Goal: Transaction & Acquisition: Purchase product/service

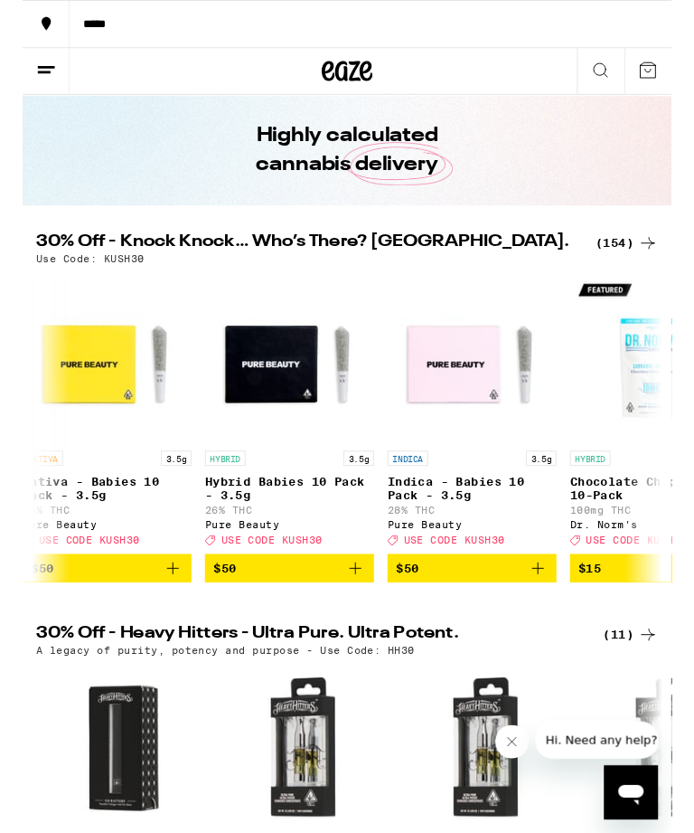
scroll to position [0, 796]
click at [547, 618] on icon "Add to bag" at bounding box center [552, 607] width 22 height 22
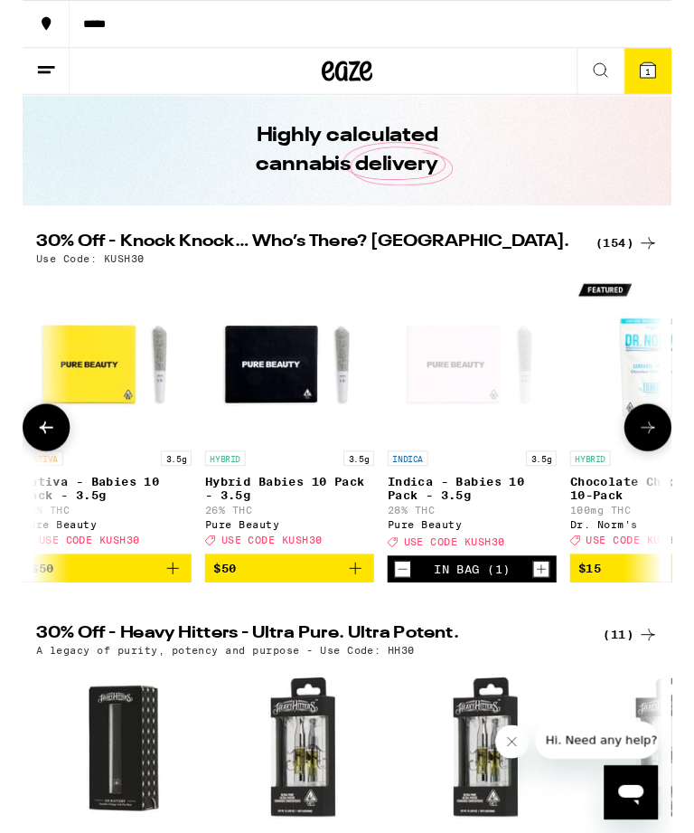
click at [547, 619] on icon "Increment" at bounding box center [555, 608] width 16 height 22
click at [552, 619] on icon "Increment" at bounding box center [555, 608] width 16 height 22
click at [554, 619] on icon "Increment" at bounding box center [555, 608] width 16 height 22
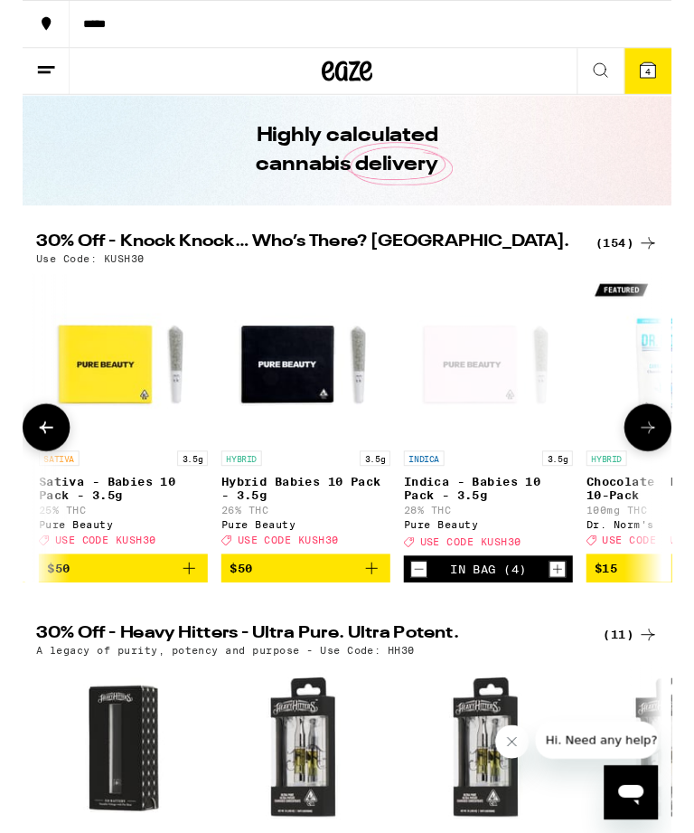
scroll to position [0, 779]
click at [420, 619] on icon "Decrement" at bounding box center [423, 608] width 16 height 22
click at [419, 619] on icon "Decrement" at bounding box center [423, 608] width 16 height 22
click at [427, 619] on icon "Decrement" at bounding box center [423, 608] width 16 height 22
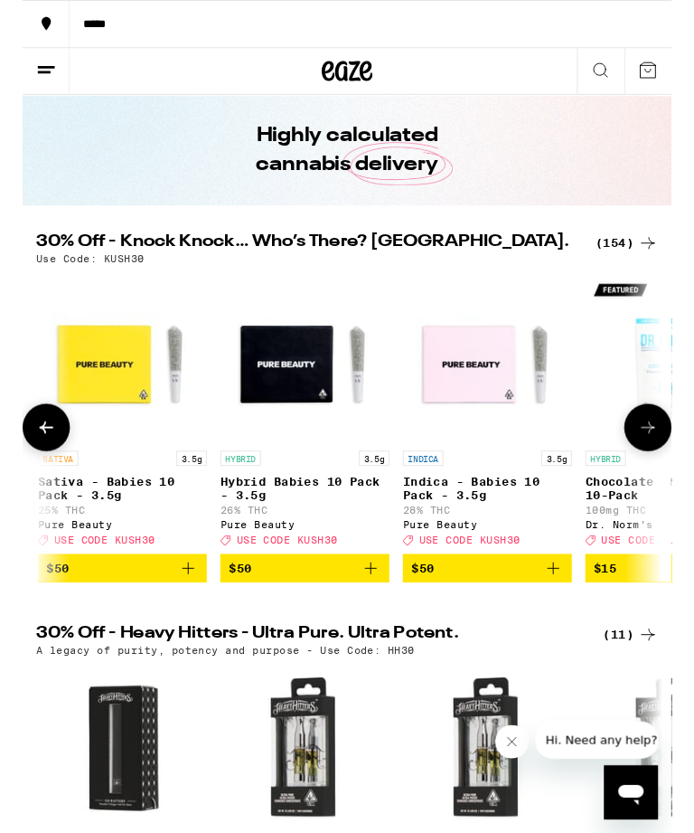
scroll to position [0, 783]
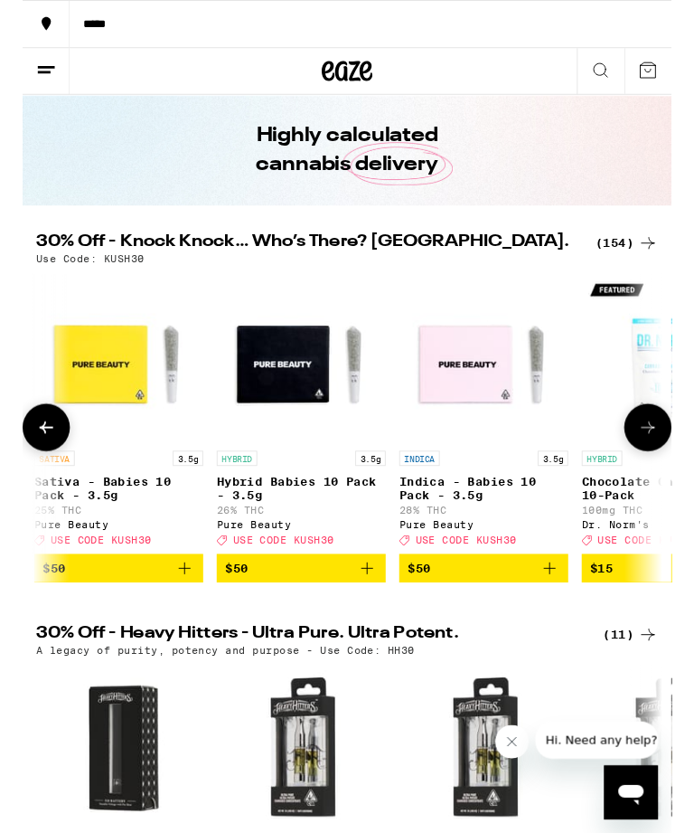
click at [27, 71] on line at bounding box center [25, 71] width 18 height 0
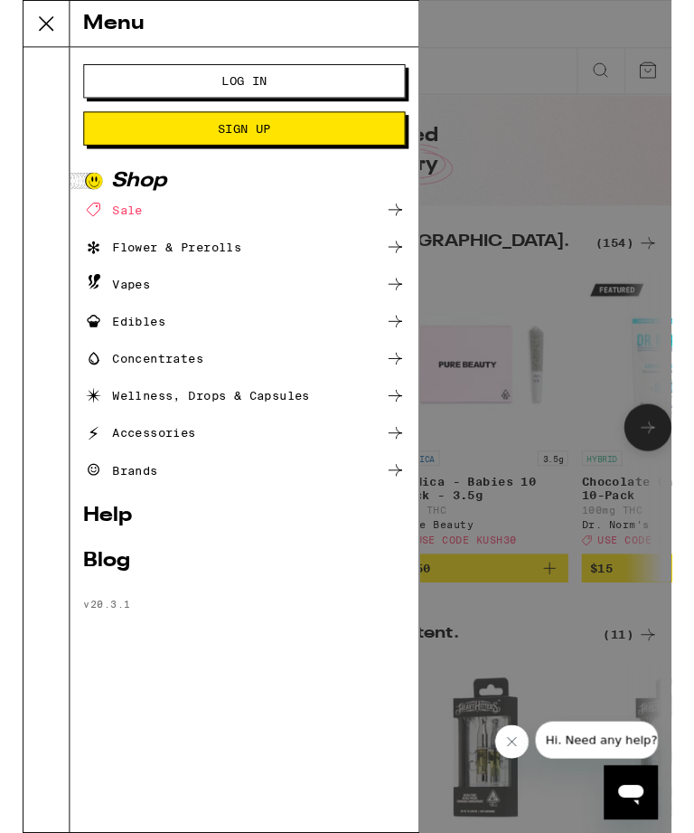
click at [258, 80] on span "Log In" at bounding box center [237, 86] width 49 height 13
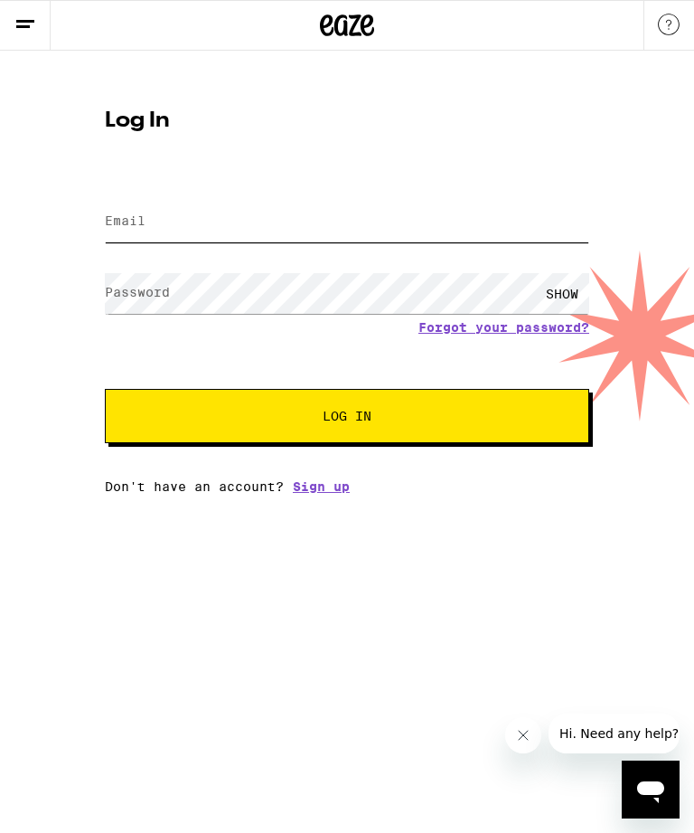
click at [223, 219] on input "Email" at bounding box center [347, 222] width 485 height 41
type input "richardchester8@gmail.com"
click at [347, 419] on button "Log In" at bounding box center [347, 416] width 485 height 54
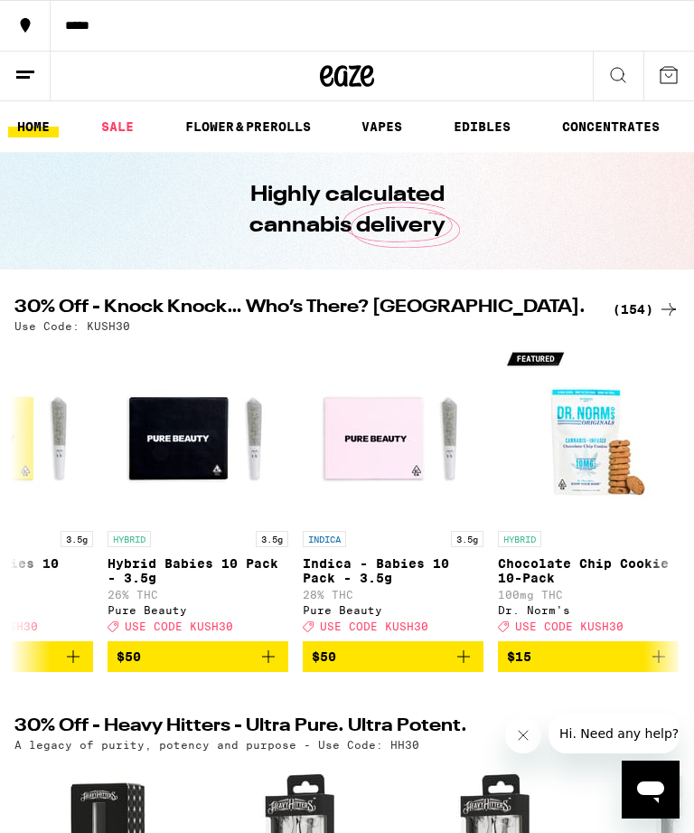
scroll to position [0, 923]
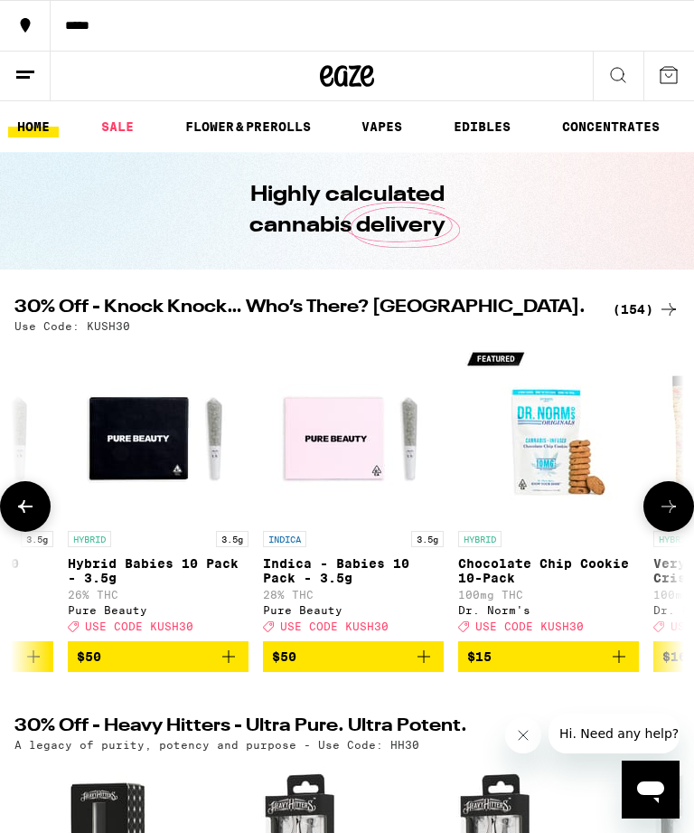
click at [350, 573] on p "Indica - Babies 10 Pack - 3.5g" at bounding box center [353, 570] width 181 height 29
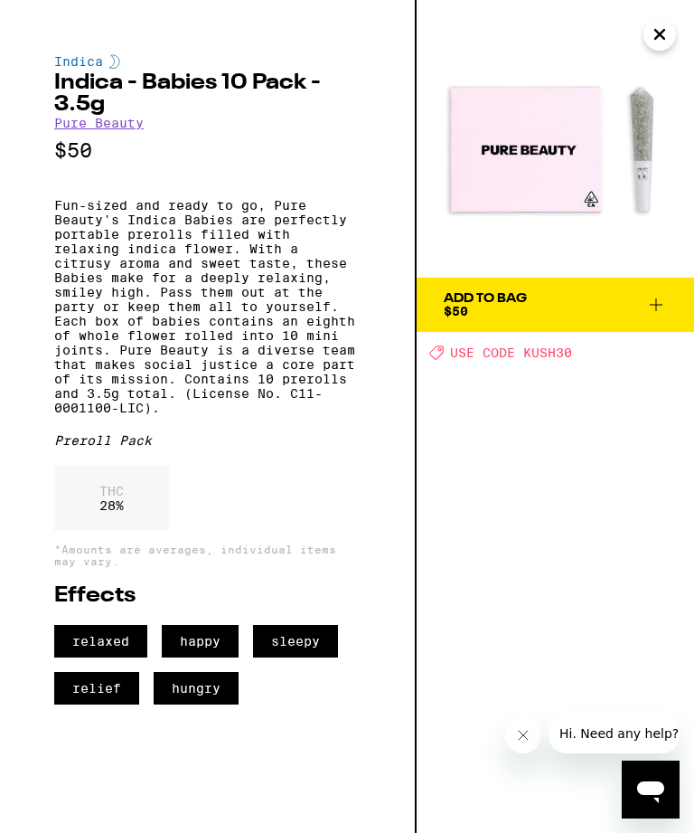
click at [517, 507] on div "Add To Bag $50 Deal Created with Sketch. USE CODE KUSH30" at bounding box center [556, 416] width 278 height 833
click at [659, 34] on icon "Close" at bounding box center [660, 34] width 22 height 27
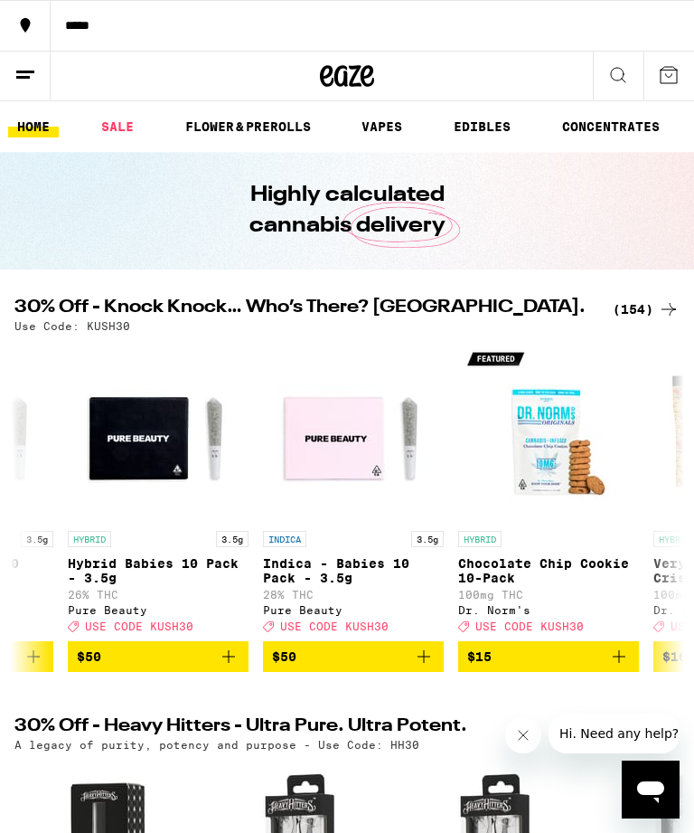
click at [356, 667] on span "$50" at bounding box center [353, 657] width 163 height 22
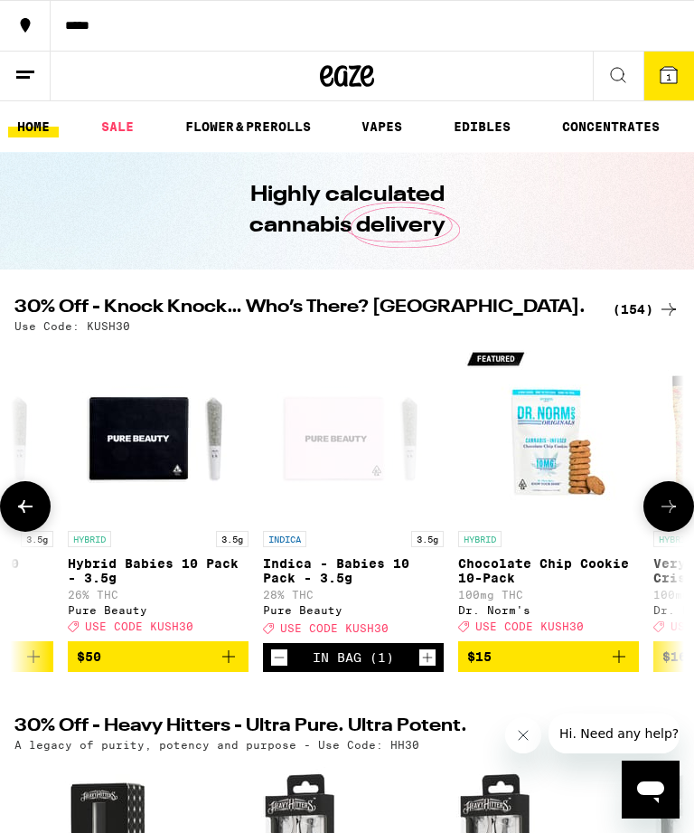
click at [421, 668] on icon "Increment" at bounding box center [428, 658] width 16 height 22
click at [425, 663] on icon "Increment" at bounding box center [428, 658] width 10 height 10
click at [420, 668] on icon "Increment" at bounding box center [428, 658] width 16 height 22
click at [424, 668] on icon "Increment" at bounding box center [428, 658] width 16 height 22
click at [669, 72] on span "5" at bounding box center [668, 76] width 5 height 11
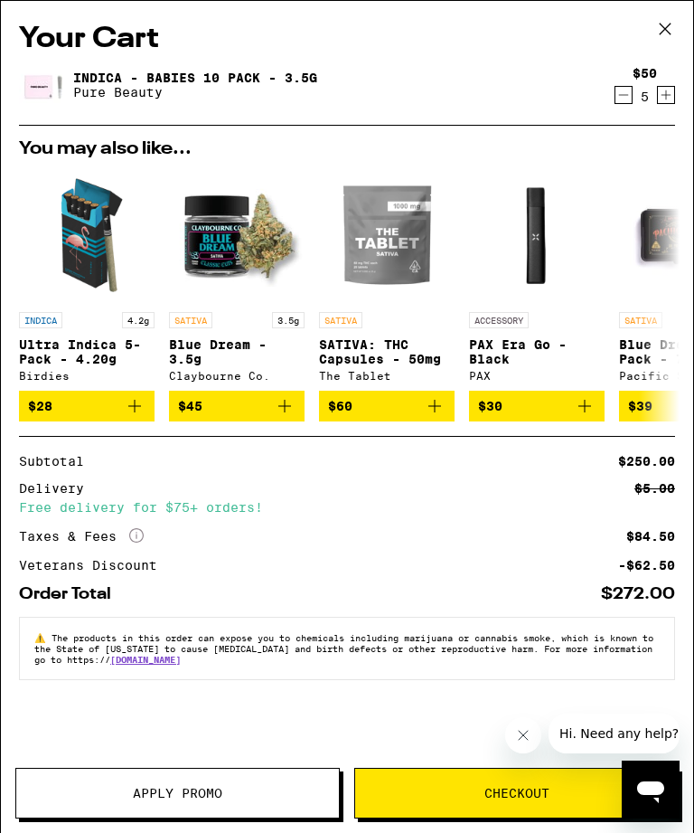
click at [666, 24] on icon at bounding box center [665, 28] width 27 height 27
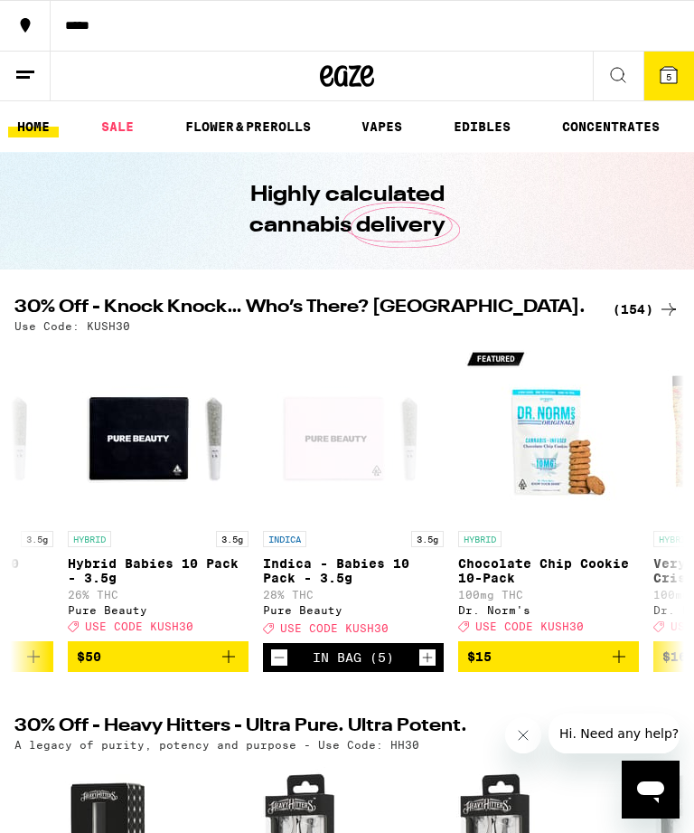
click at [674, 77] on icon at bounding box center [669, 75] width 16 height 16
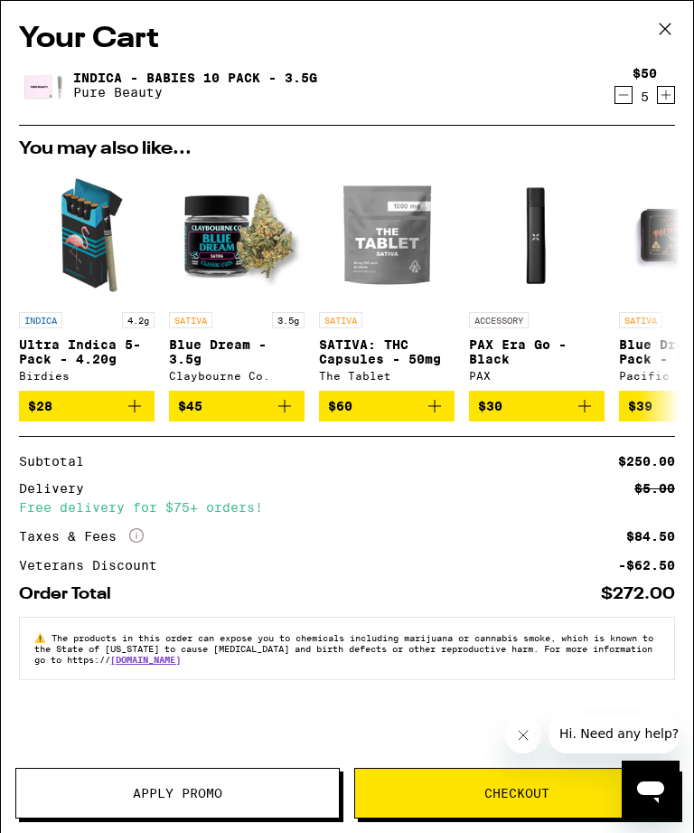
click at [125, 795] on span "Apply Promo" at bounding box center [177, 793] width 323 height 13
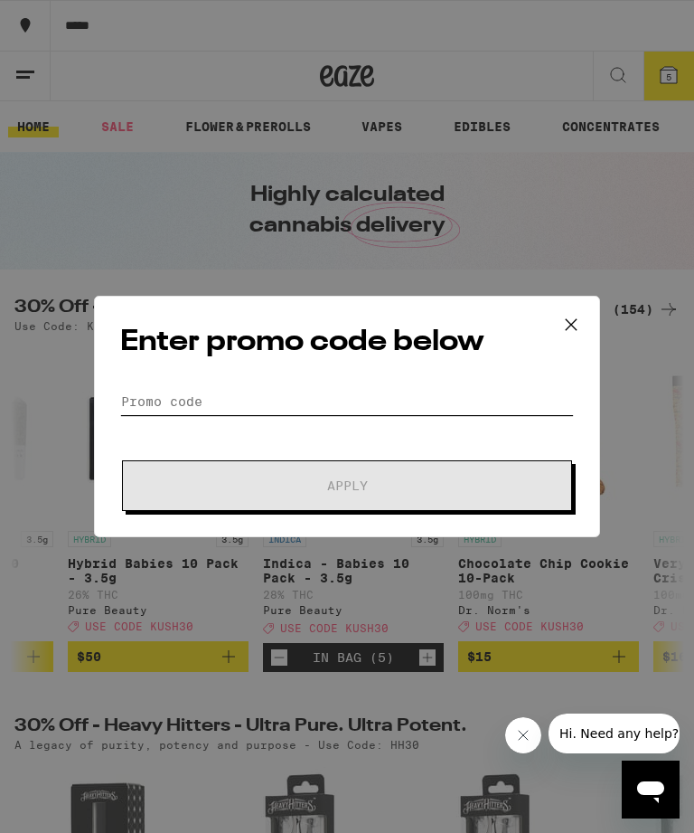
click at [268, 389] on input "Promo Code" at bounding box center [347, 401] width 454 height 27
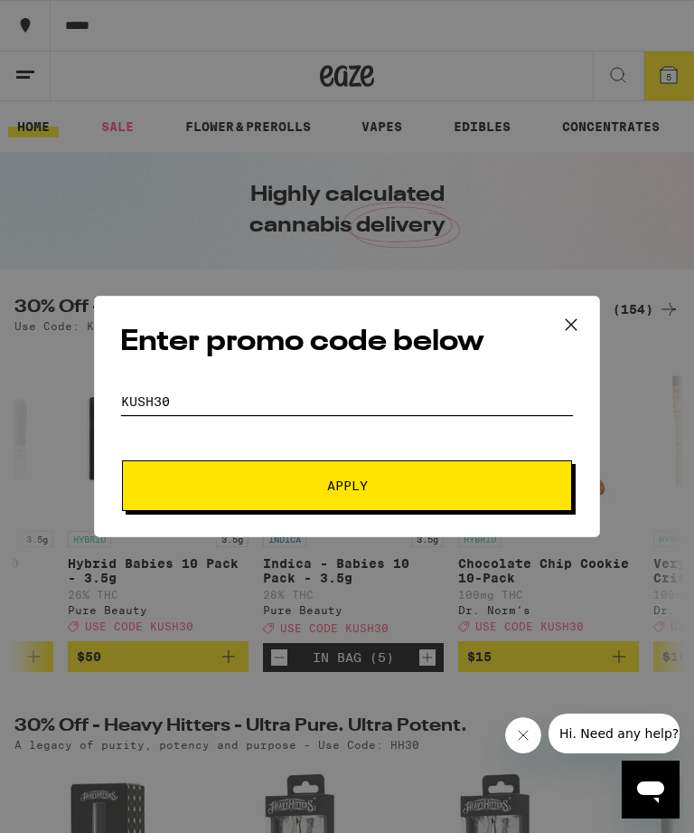
type input "KUSH30"
click at [355, 492] on span "Apply" at bounding box center [347, 485] width 41 height 13
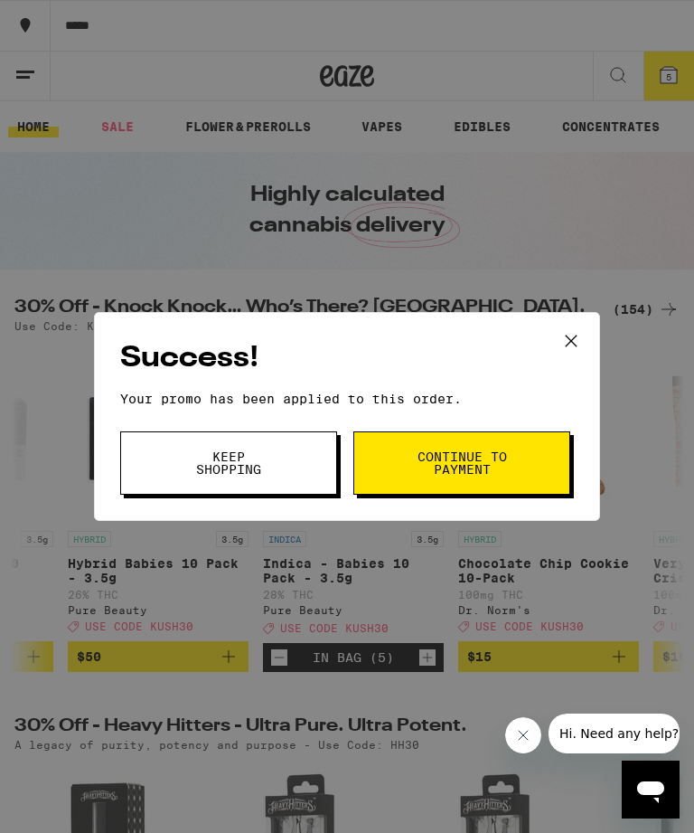
click at [466, 471] on span "Continue to payment" at bounding box center [462, 462] width 92 height 25
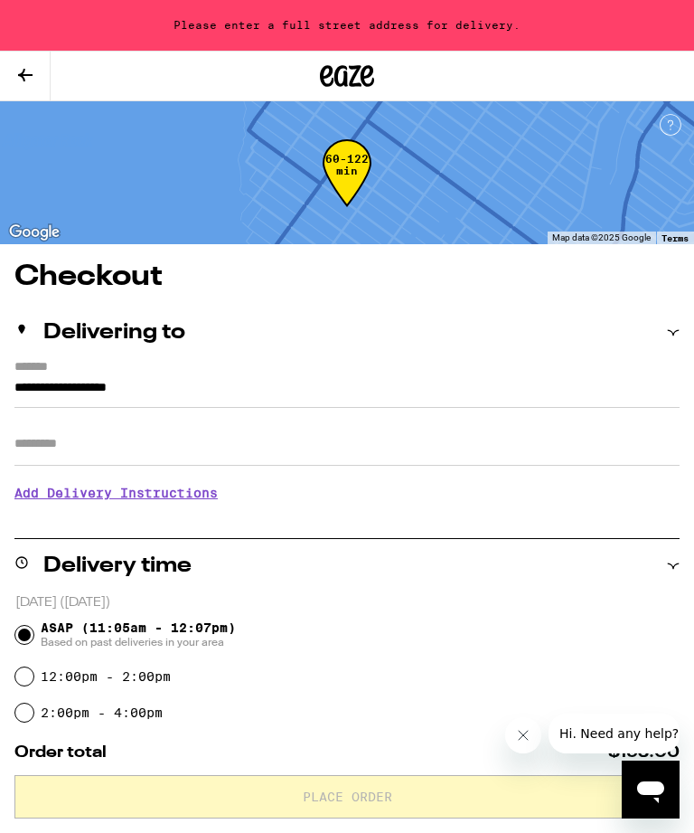
click at [204, 388] on input "**********" at bounding box center [347, 392] width 666 height 31
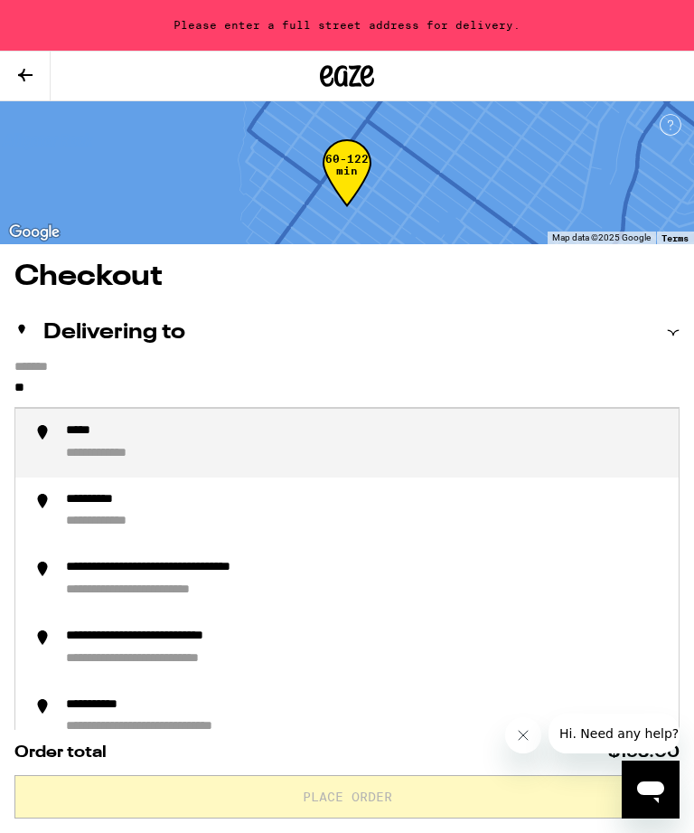
type input "*"
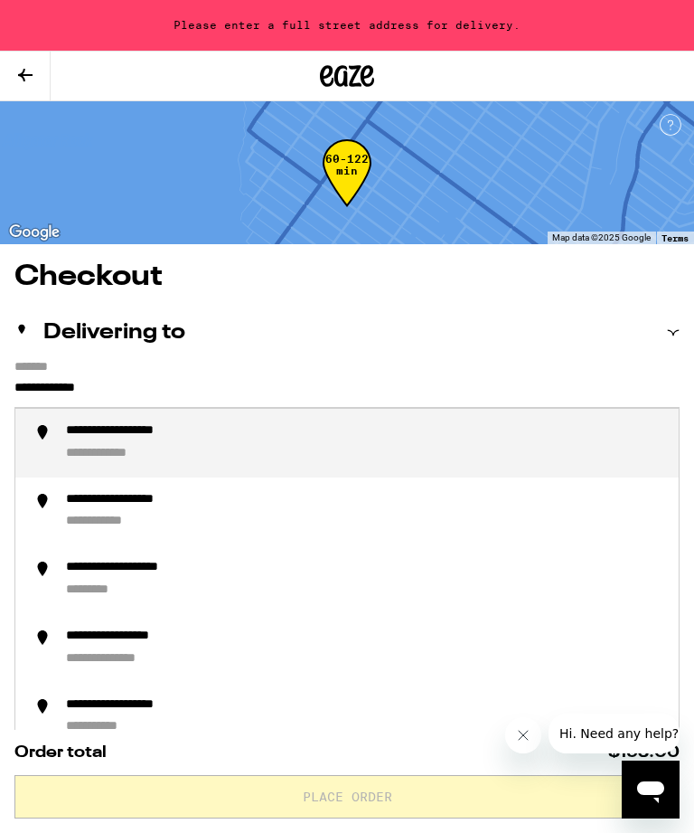
click at [153, 451] on div "**********" at bounding box center [119, 454] width 107 height 17
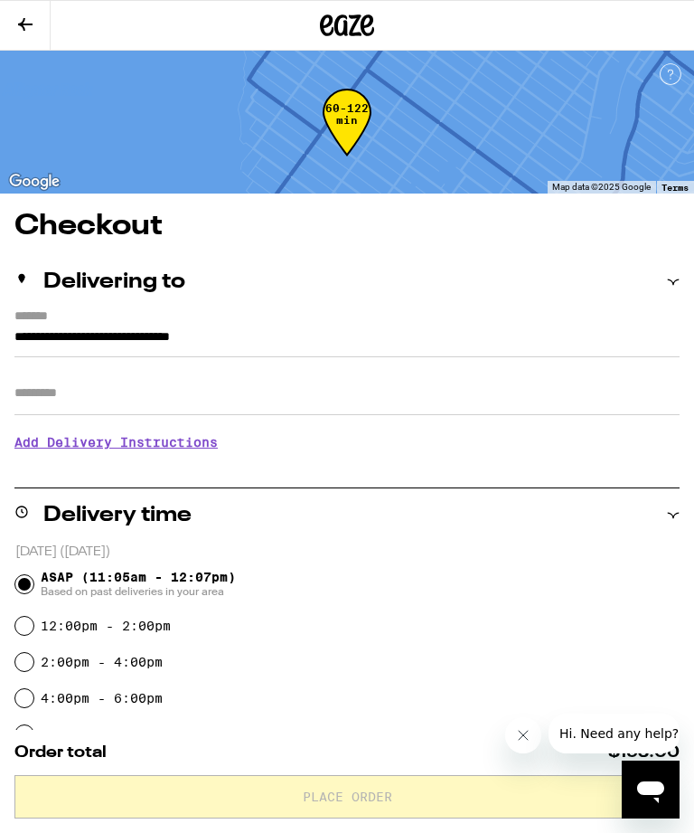
type input "**********"
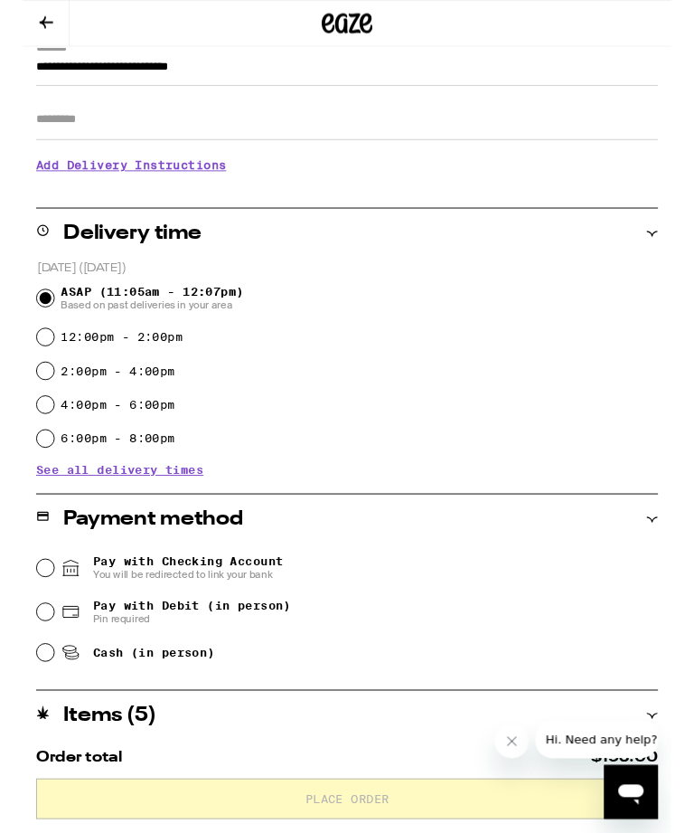
scroll to position [265, 0]
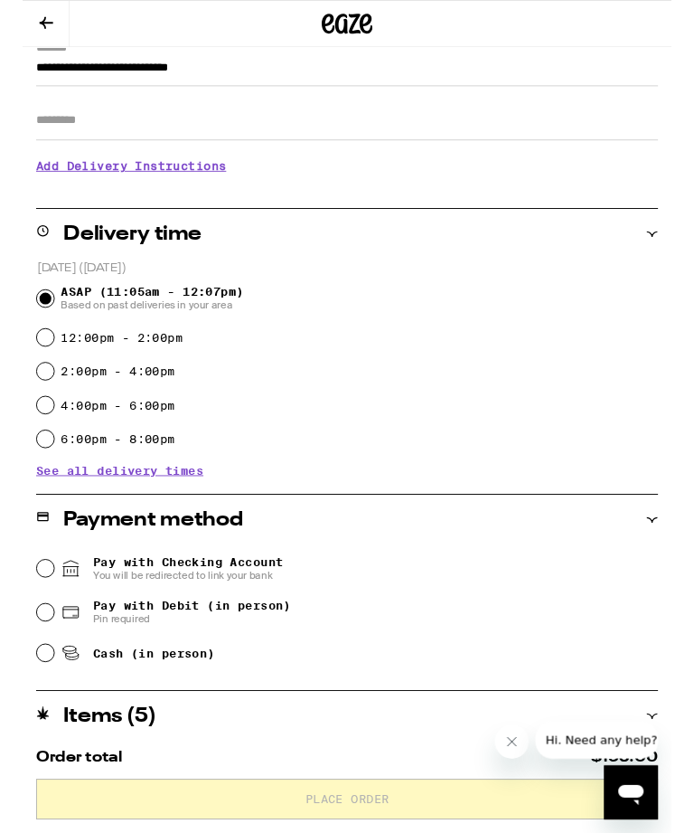
click at [43, 703] on icon at bounding box center [52, 698] width 22 height 22
click at [33, 703] on input "Cash (in person)" at bounding box center [24, 698] width 18 height 18
radio input "true"
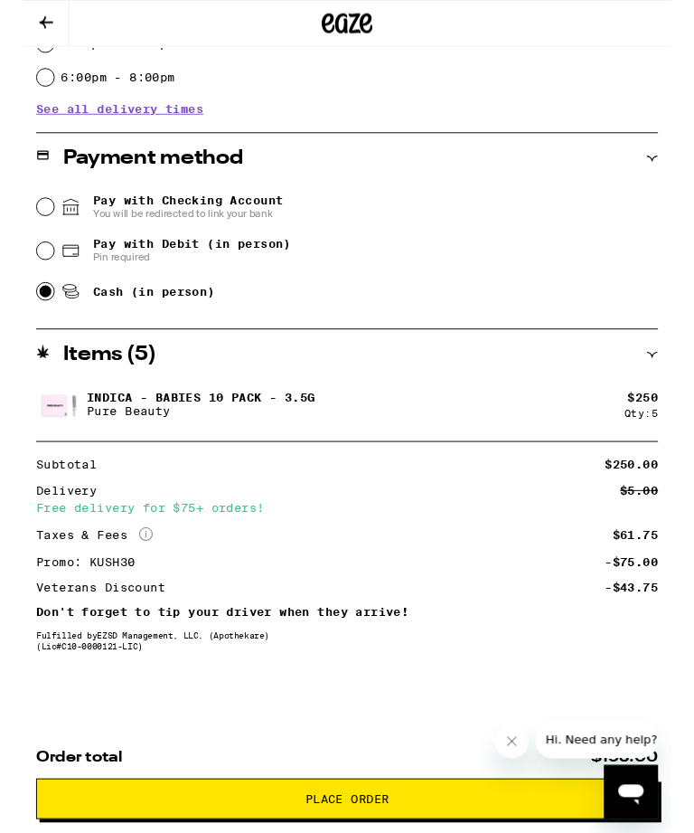
scroll to position [661, 0]
click at [505, 746] on button "Close message from company" at bounding box center [513, 742] width 36 height 36
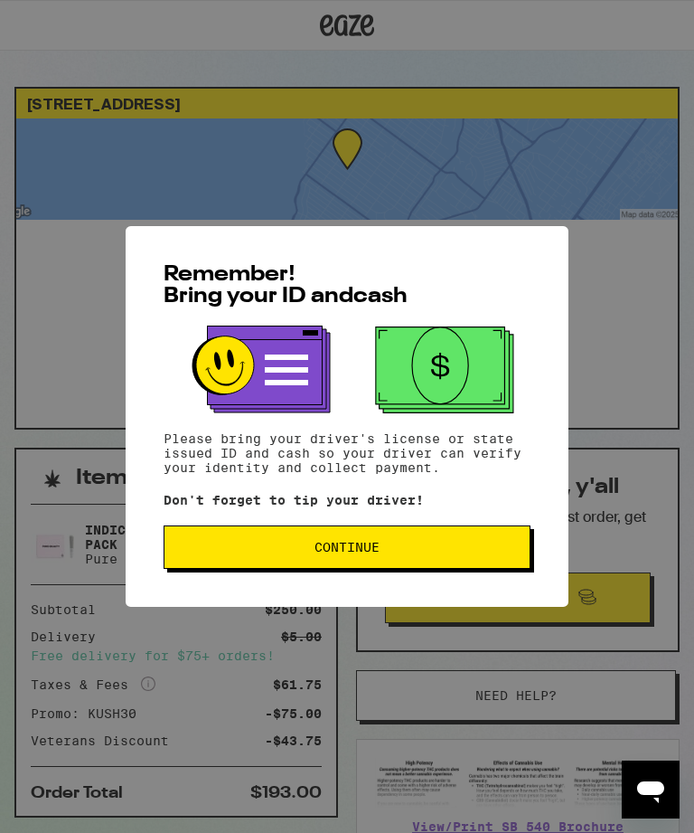
click at [353, 553] on span "Continue" at bounding box center [347, 547] width 65 height 13
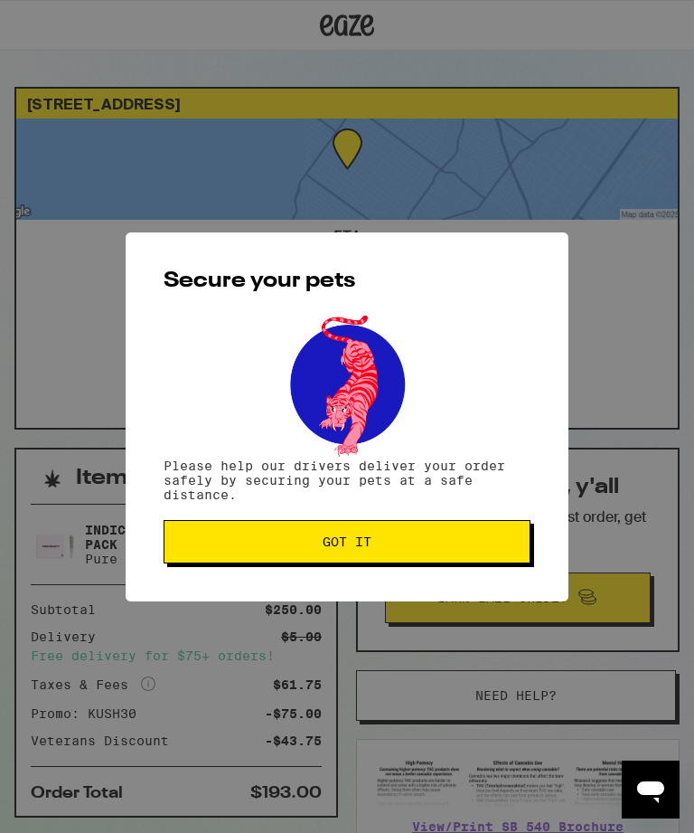
click at [348, 546] on span "Got it" at bounding box center [347, 541] width 49 height 13
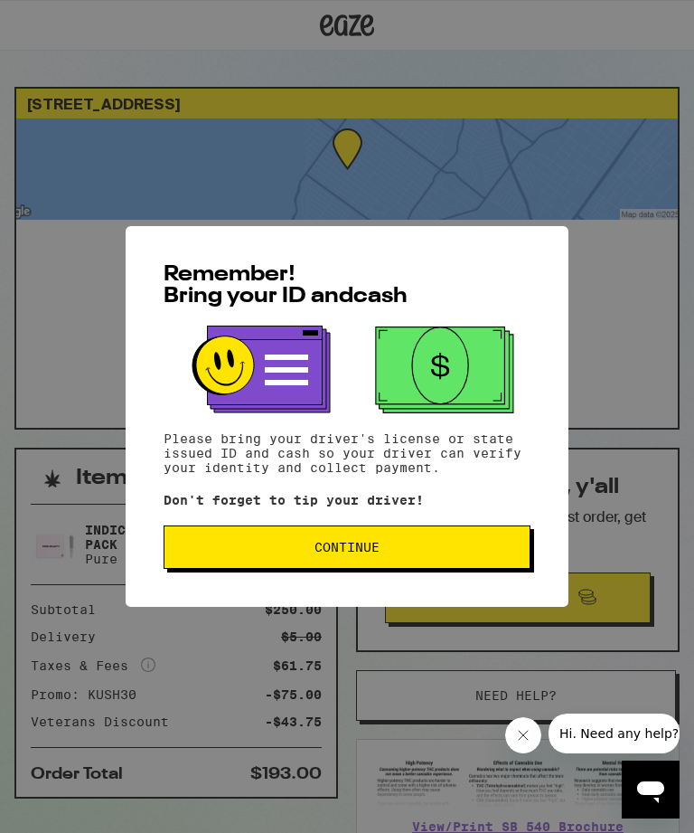
click at [355, 552] on span "Continue" at bounding box center [347, 547] width 65 height 13
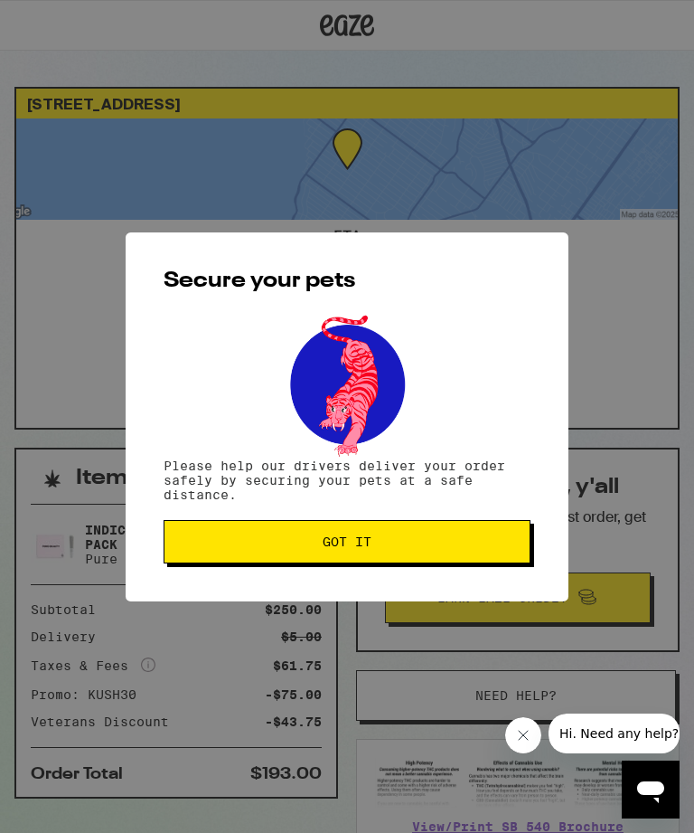
click at [351, 548] on span "Got it" at bounding box center [347, 541] width 49 height 13
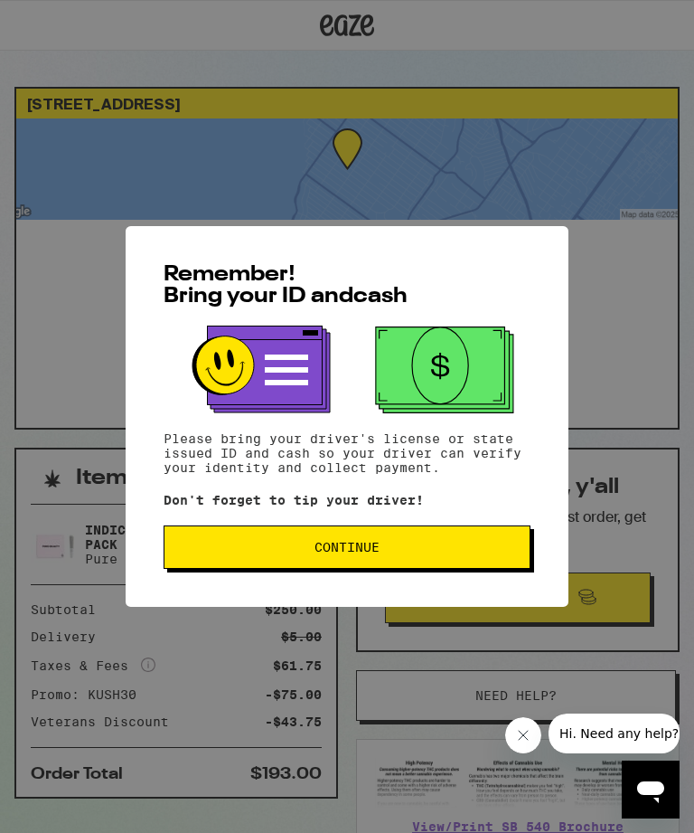
click at [356, 569] on button "Continue" at bounding box center [347, 546] width 367 height 43
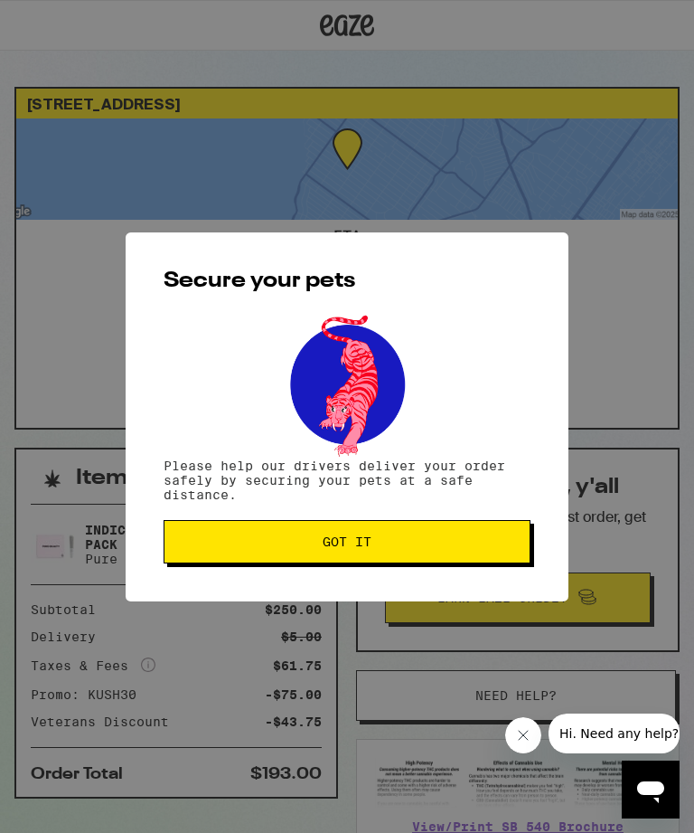
click at [360, 546] on span "Got it" at bounding box center [347, 541] width 49 height 13
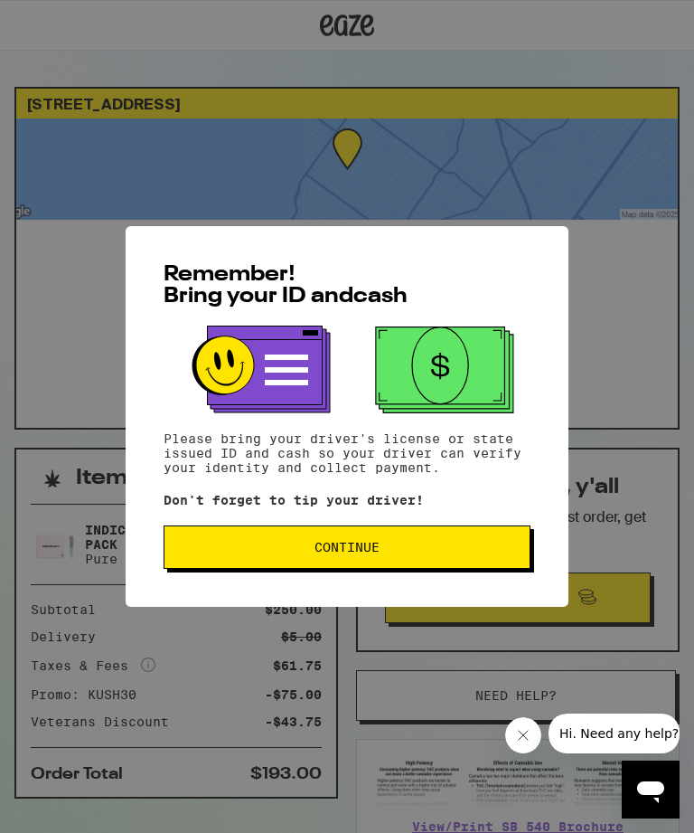
click at [354, 565] on button "Continue" at bounding box center [347, 546] width 367 height 43
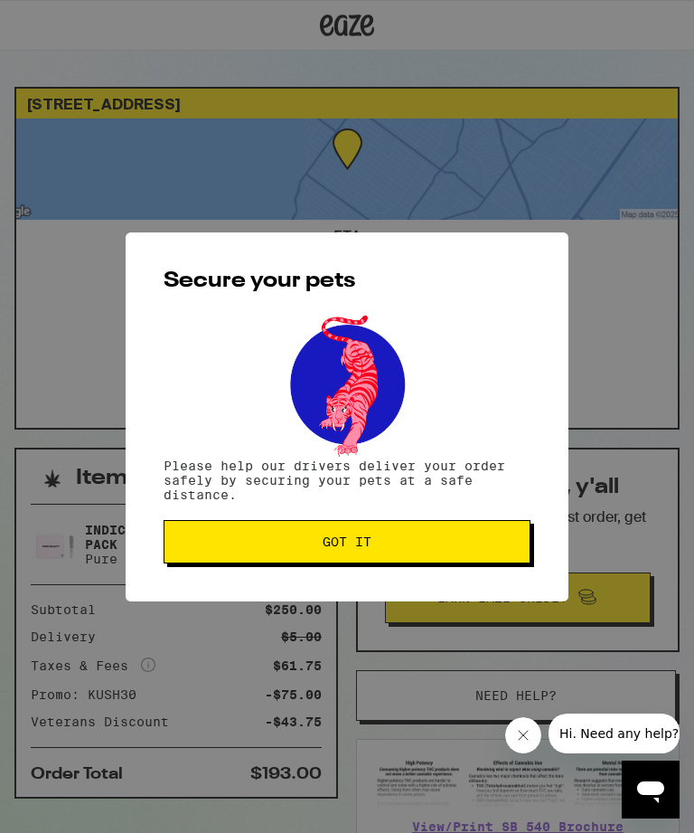
click at [362, 546] on span "Got it" at bounding box center [347, 541] width 49 height 13
